Goal: Find contact information: Find contact information

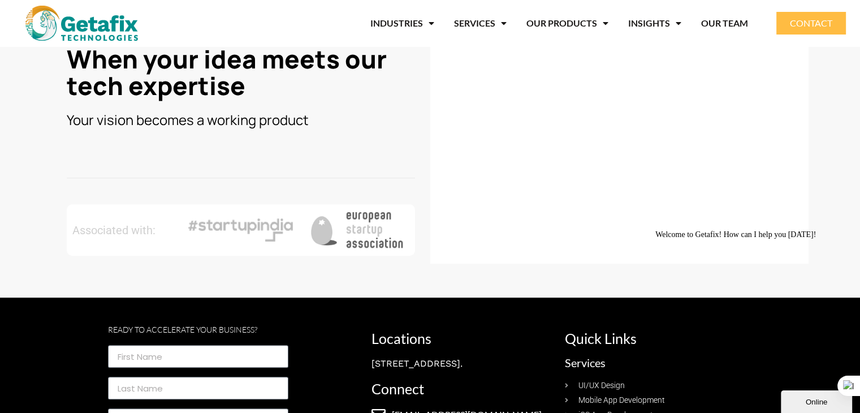
scroll to position [622, 0]
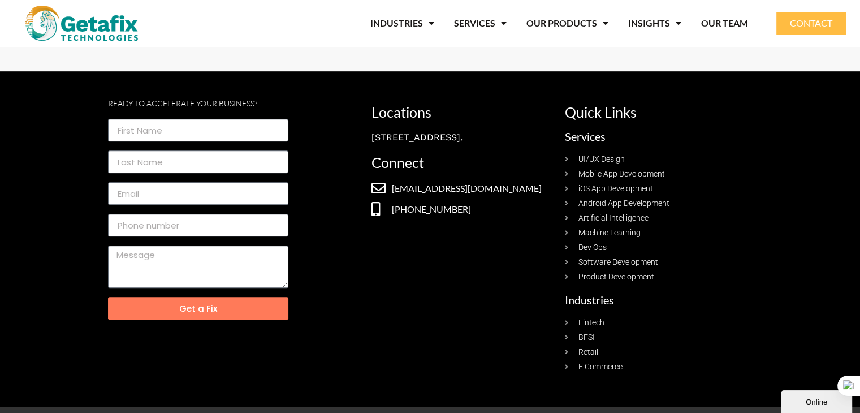
drag, startPoint x: 379, startPoint y: 216, endPoint x: 540, endPoint y: 213, distance: 161.7
click at [540, 213] on div "Ready to Accelerate your business? Get a Fix Locations [STREET_ADDRESS]. Connec…" at bounding box center [430, 239] width 645 height 279
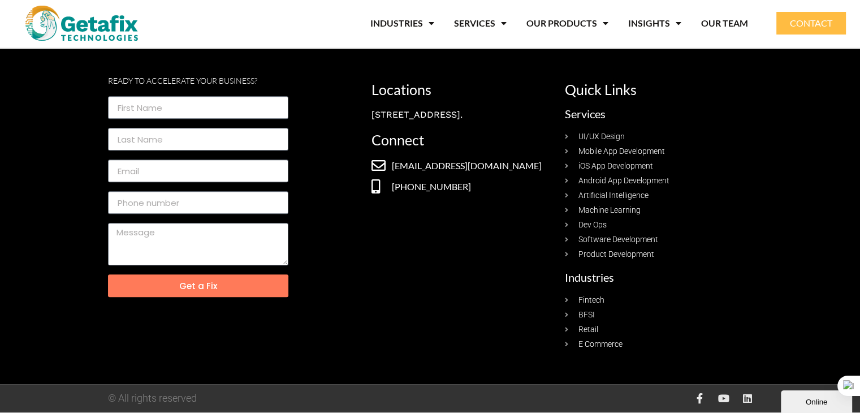
click at [699, 398] on icon at bounding box center [700, 398] width 10 height 10
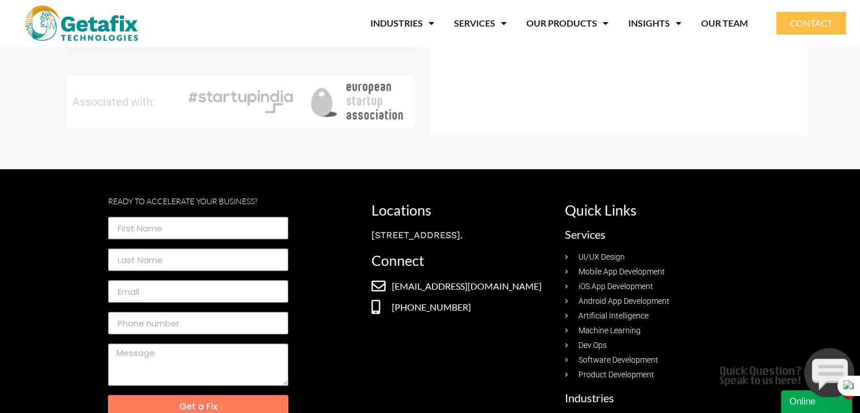
scroll to position [565, 0]
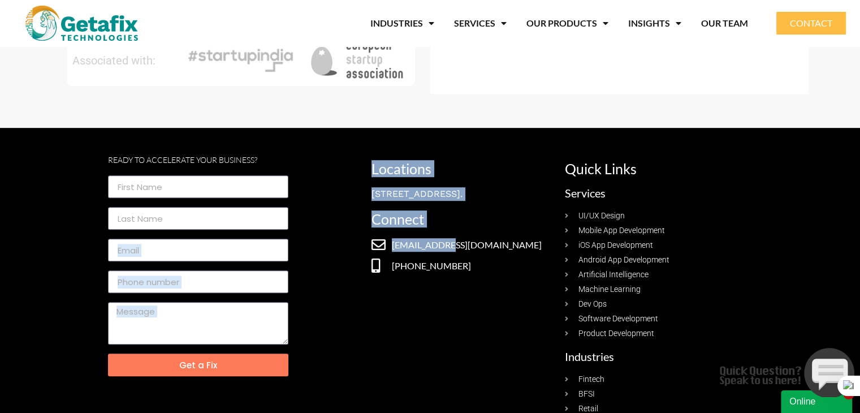
drag, startPoint x: 346, startPoint y: 265, endPoint x: 450, endPoint y: 263, distance: 104.0
click at [446, 263] on div "Ready to Accelerate your business? Get a Fix Locations [STREET_ADDRESS]. Connec…" at bounding box center [430, 295] width 645 height 279
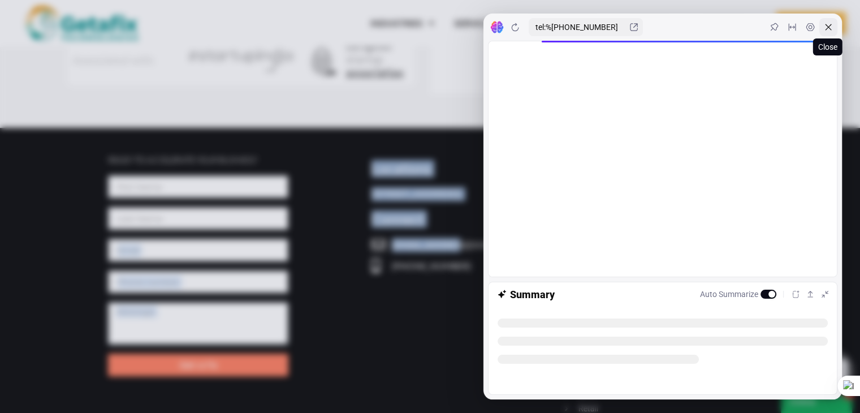
click at [825, 24] on icon at bounding box center [828, 27] width 6 height 6
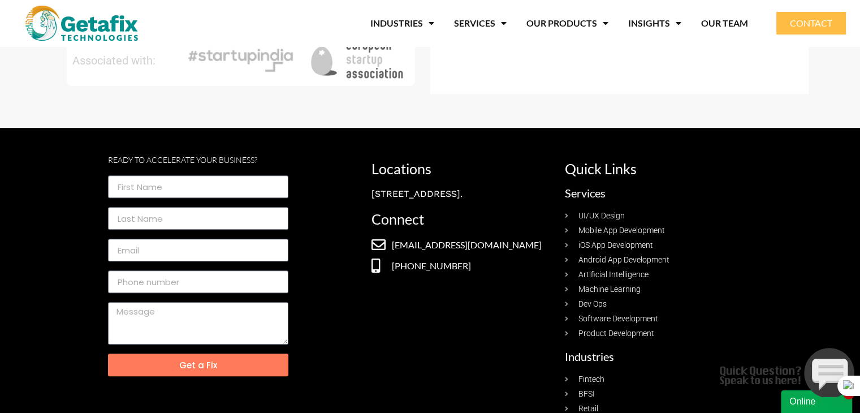
click at [522, 255] on li "[EMAIL_ADDRESS][DOMAIN_NAME]" at bounding box center [462, 246] width 182 height 18
drag, startPoint x: 522, startPoint y: 279, endPoint x: 391, endPoint y: 279, distance: 130.6
click at [391, 255] on li "[EMAIL_ADDRESS][DOMAIN_NAME]" at bounding box center [462, 246] width 182 height 18
copy span "[EMAIL_ADDRESS][DOMAIN_NAME]"
